Goal: Find specific page/section: Find specific page/section

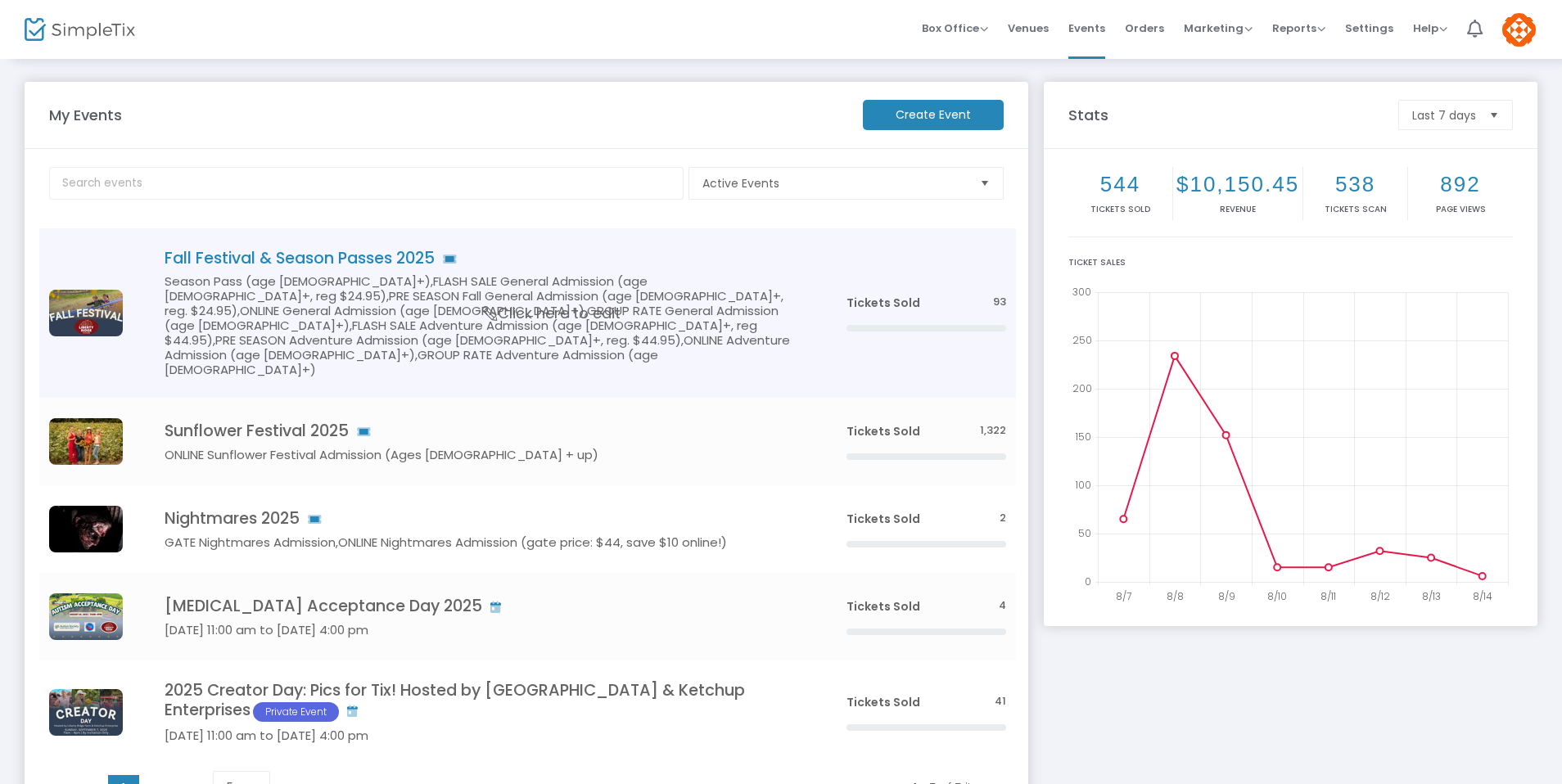
click at [287, 267] on h4 "Fall Festival & Season Passes 2025" at bounding box center [481, 258] width 633 height 19
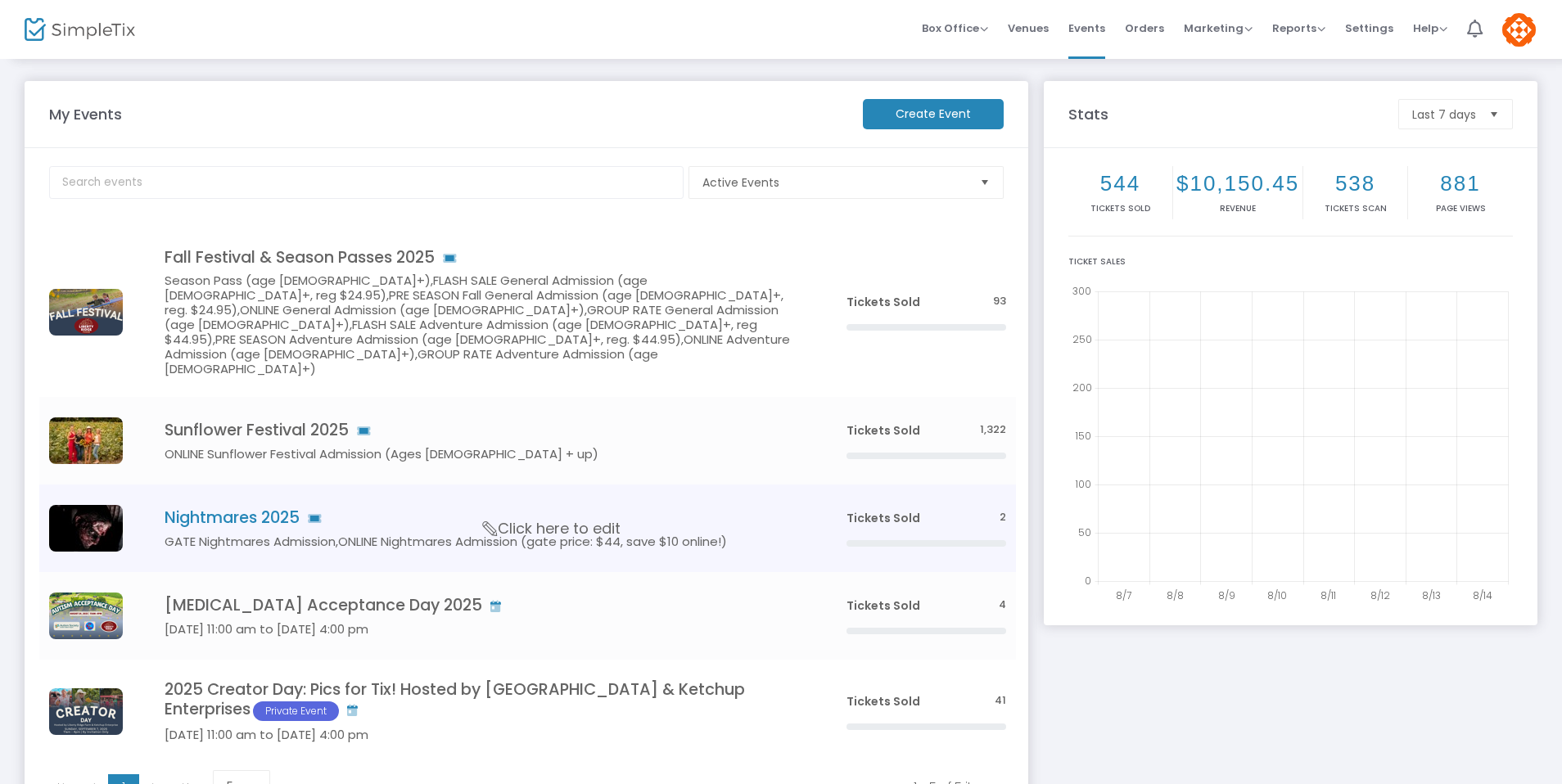
scroll to position [4, 0]
